Goal: Information Seeking & Learning: Find specific page/section

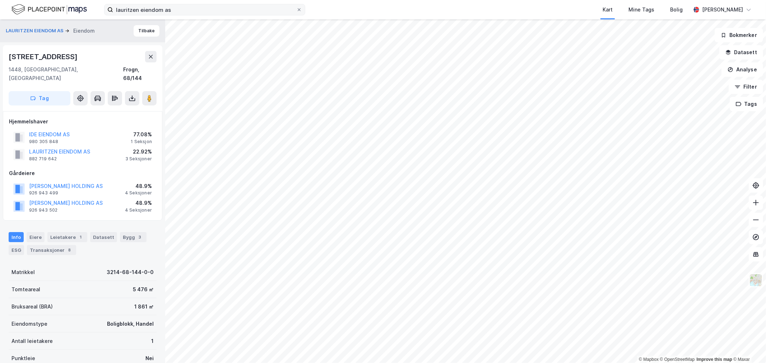
click at [296, 11] on span at bounding box center [299, 10] width 6 height 6
click at [296, 11] on input "lauritzen eiendom as" at bounding box center [204, 9] width 183 height 11
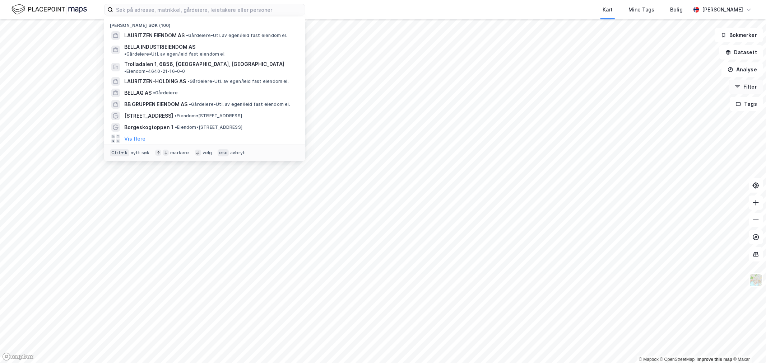
drag, startPoint x: 752, startPoint y: 87, endPoint x: 740, endPoint y: 88, distance: 11.5
click at [752, 87] on button "Filter" at bounding box center [746, 87] width 34 height 14
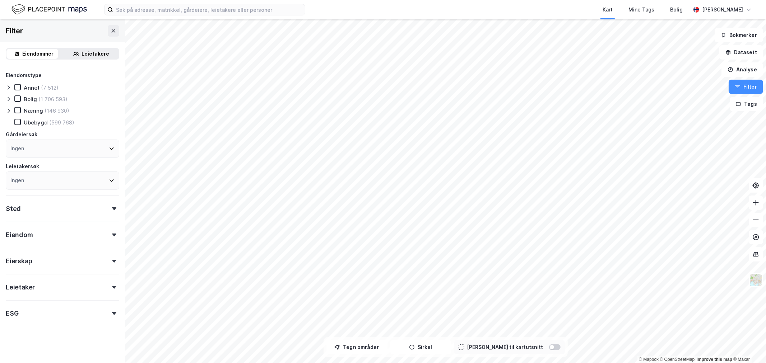
click at [92, 290] on div "Leietaker" at bounding box center [62, 284] width 113 height 20
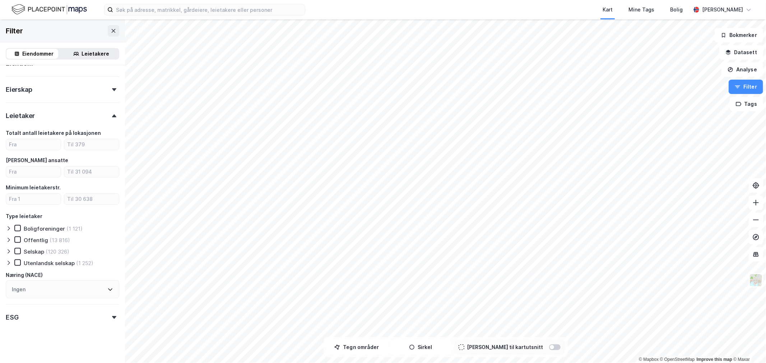
scroll to position [174, 0]
click at [62, 282] on div "Ingen" at bounding box center [62, 287] width 113 height 18
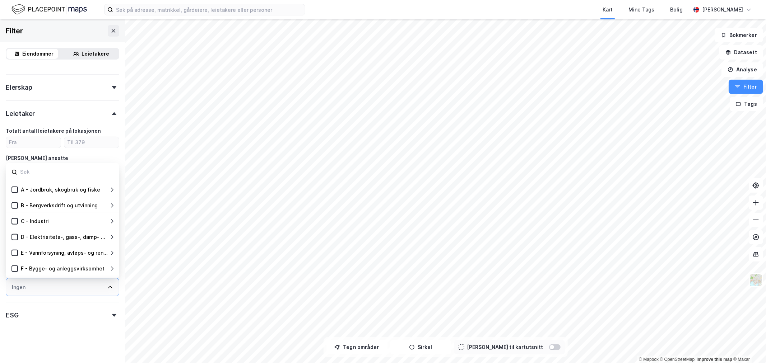
click at [59, 300] on div "Eiendomstype Annet (7 512) Bolig (1 706 593) Næring (146 930) Ubebygd (599 768)…" at bounding box center [62, 110] width 113 height 426
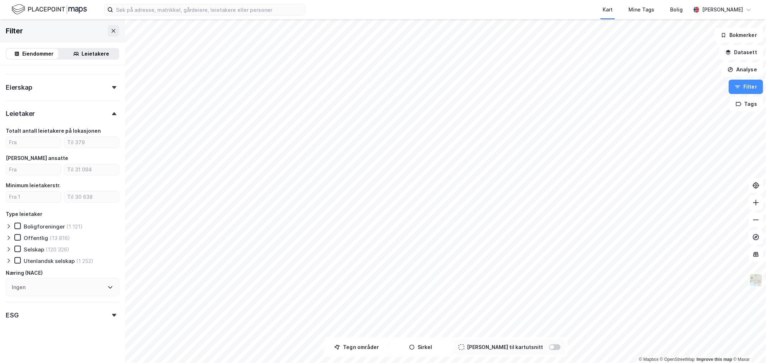
click at [20, 286] on div "Ingen" at bounding box center [19, 287] width 14 height 9
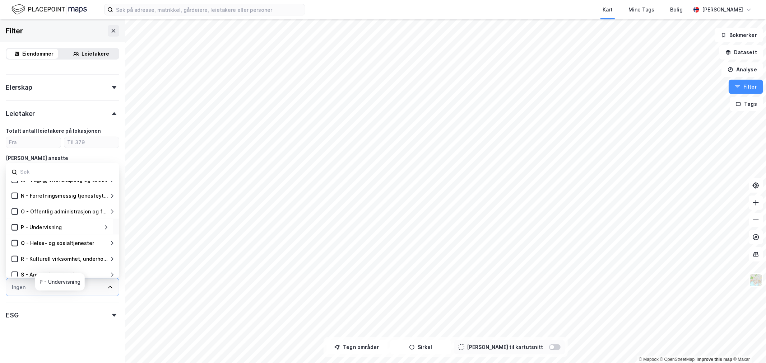
scroll to position [0, 0]
click at [57, 123] on div "Eiendomstype Annet (7 512) Bolig (1 706 593) Næring (146 930) Ubebygd (599 768)…" at bounding box center [62, 110] width 113 height 426
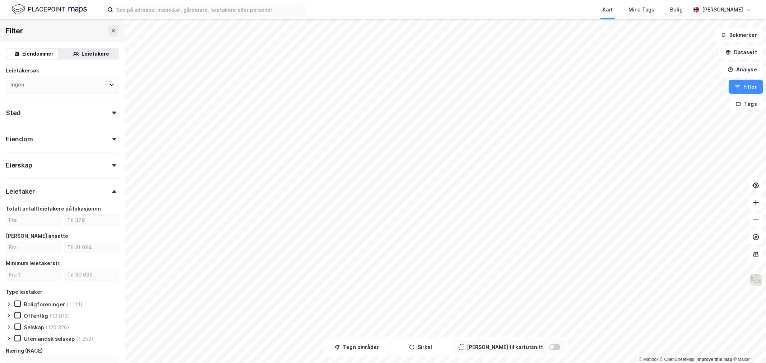
scroll to position [94, 0]
click at [60, 189] on div "Leietaker" at bounding box center [62, 190] width 113 height 20
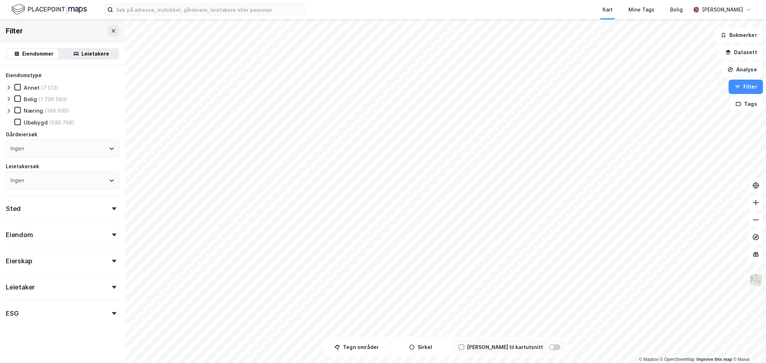
click at [46, 292] on div "Leietaker" at bounding box center [62, 284] width 113 height 20
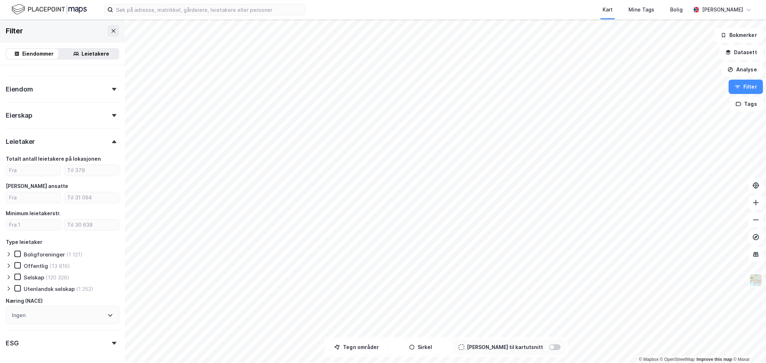
scroll to position [174, 0]
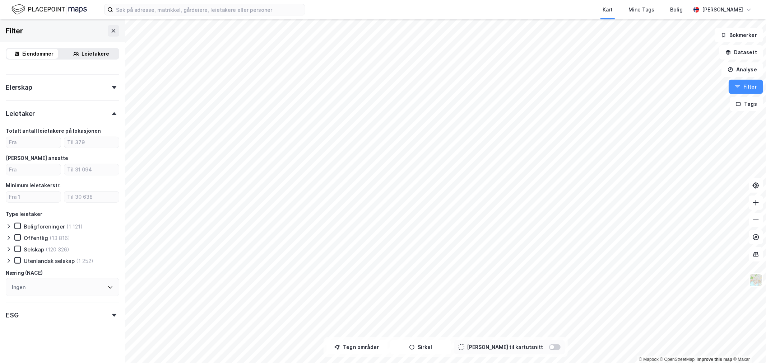
click at [84, 55] on div "Leietakere" at bounding box center [96, 54] width 28 height 9
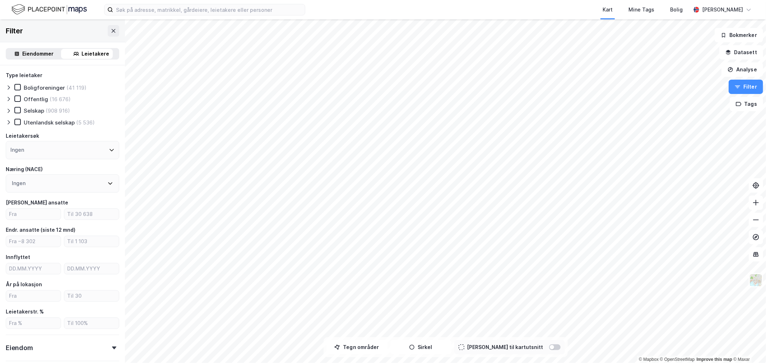
click at [47, 153] on div "Ingen" at bounding box center [62, 150] width 113 height 18
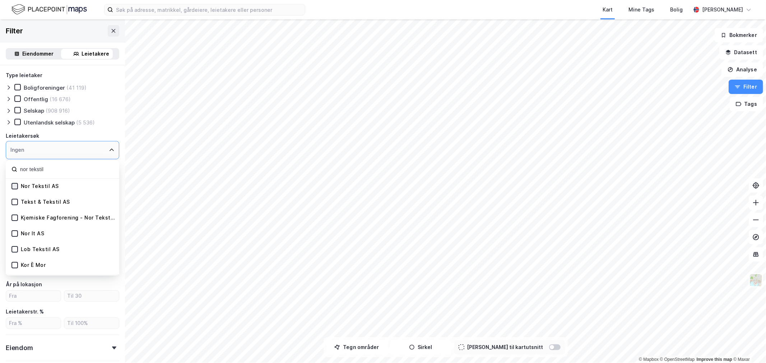
type input "nor tekstil"
click at [13, 184] on icon at bounding box center [14, 186] width 5 height 5
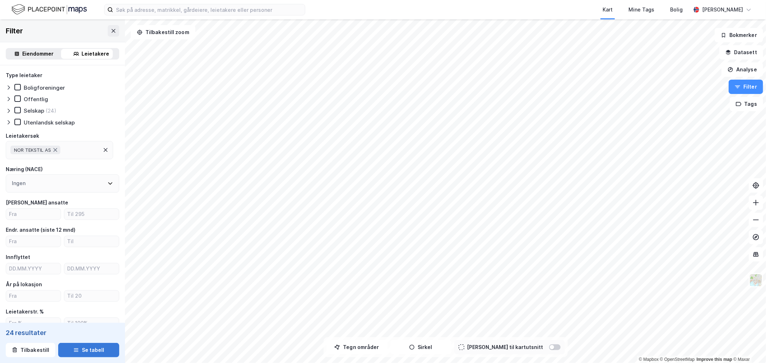
click at [85, 350] on button "Se tabell" at bounding box center [88, 350] width 61 height 14
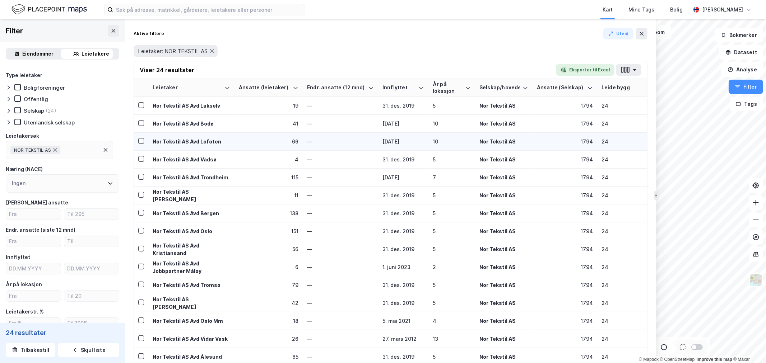
drag, startPoint x: 600, startPoint y: 126, endPoint x: 236, endPoint y: 148, distance: 364.9
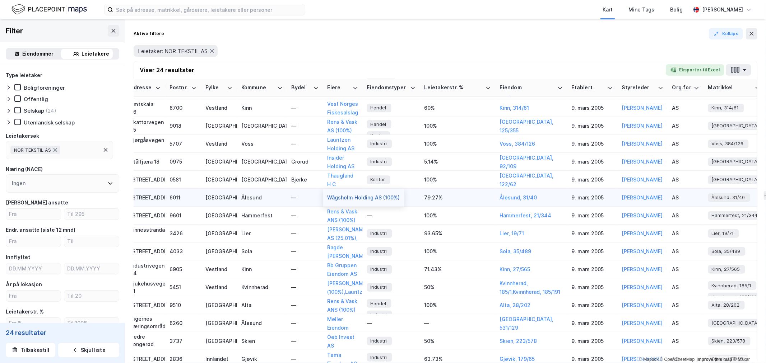
scroll to position [171, 996]
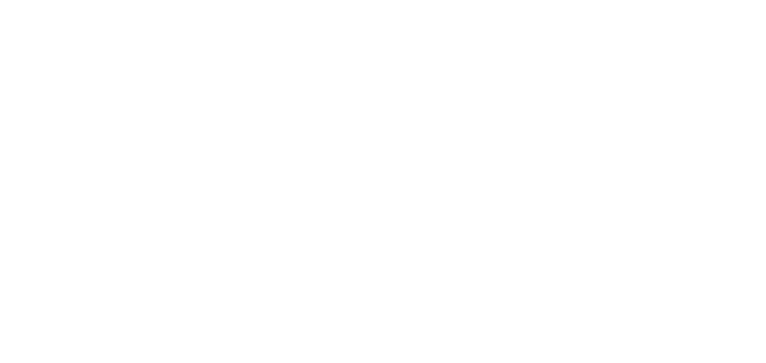
click at [139, 11] on div at bounding box center [383, 181] width 766 height 363
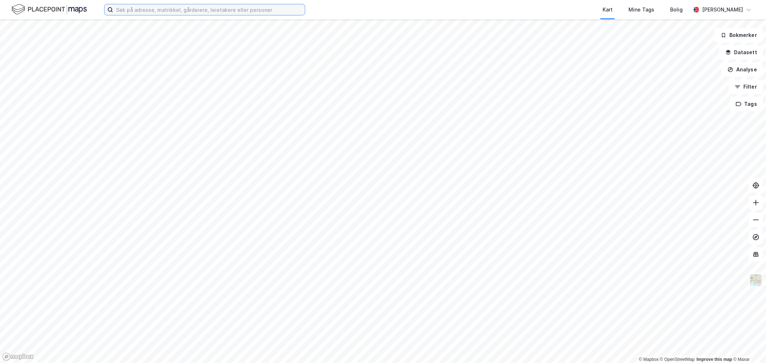
click at [149, 10] on input at bounding box center [209, 9] width 192 height 11
